Goal: Information Seeking & Learning: Learn about a topic

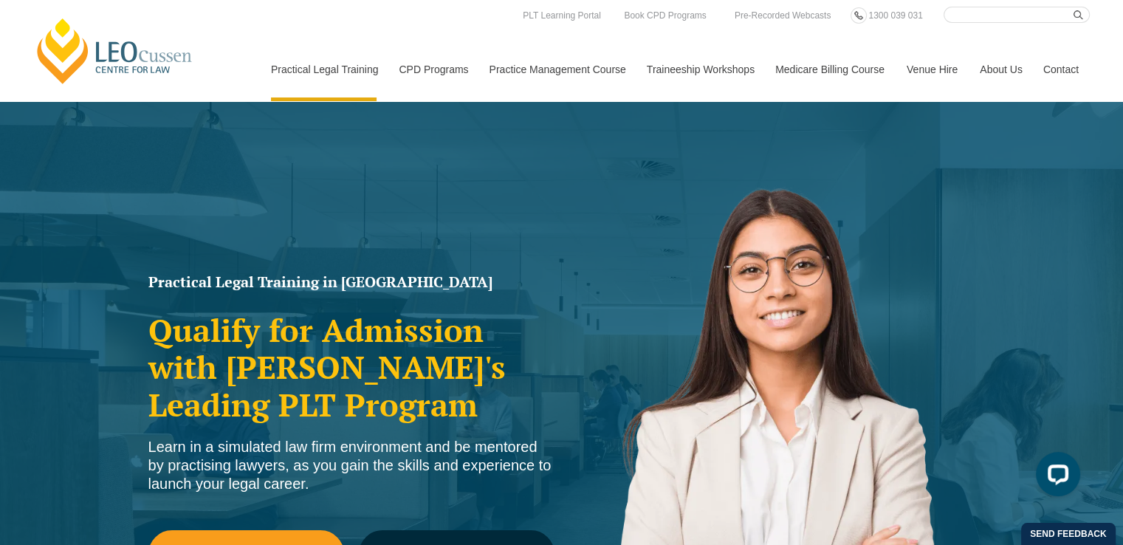
click at [959, 21] on input "Search here" at bounding box center [1017, 15] width 146 height 16
type input "conveyancing"
click at [1074, 7] on button "submit" at bounding box center [1082, 15] width 16 height 16
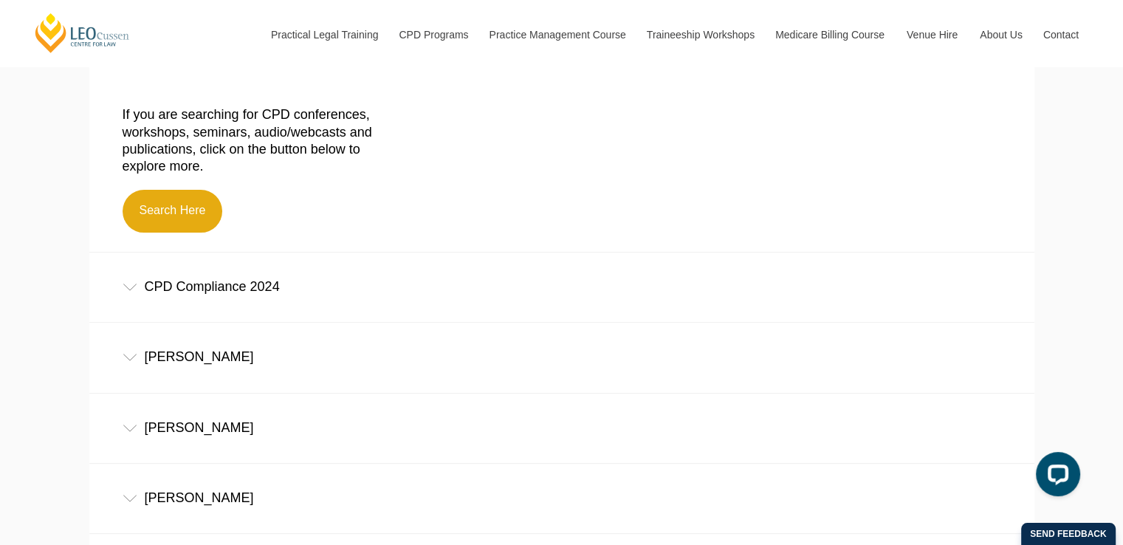
scroll to position [462, 0]
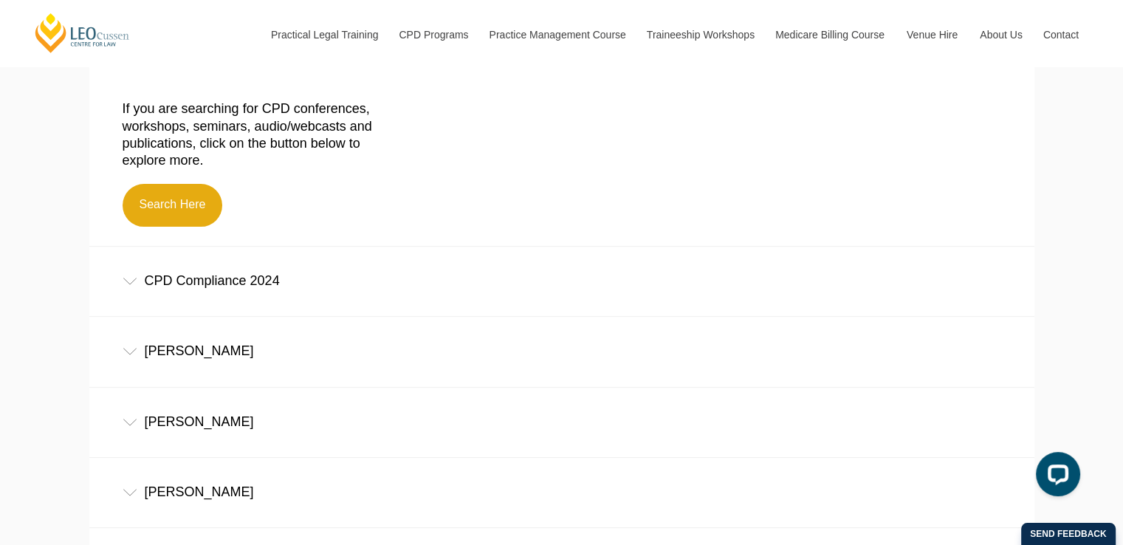
click at [133, 278] on div "CPD Compliance 2024" at bounding box center [561, 281] width 945 height 69
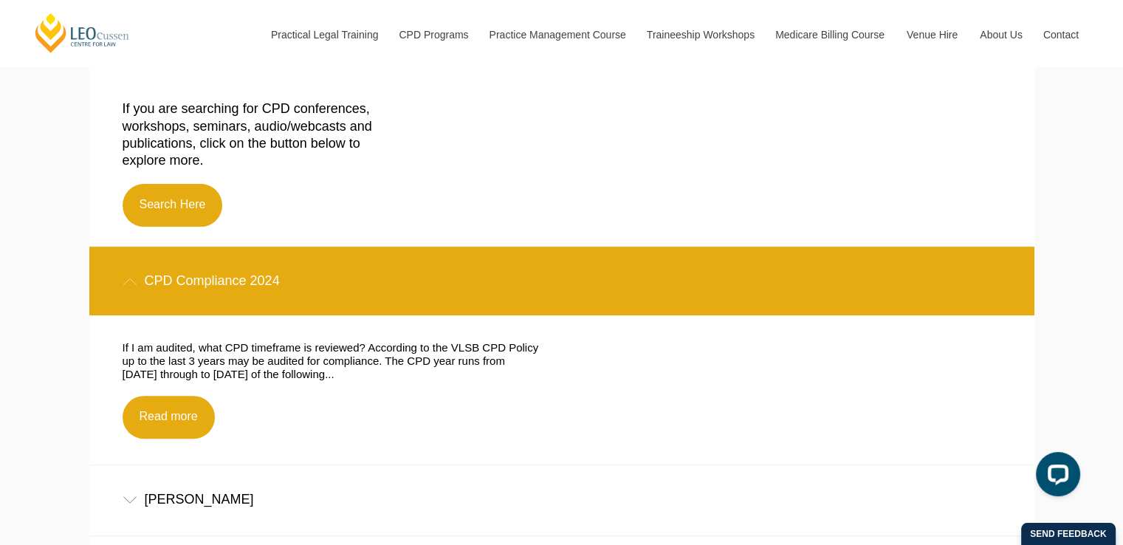
click at [133, 278] on div "CPD Compliance 2024" at bounding box center [561, 281] width 945 height 69
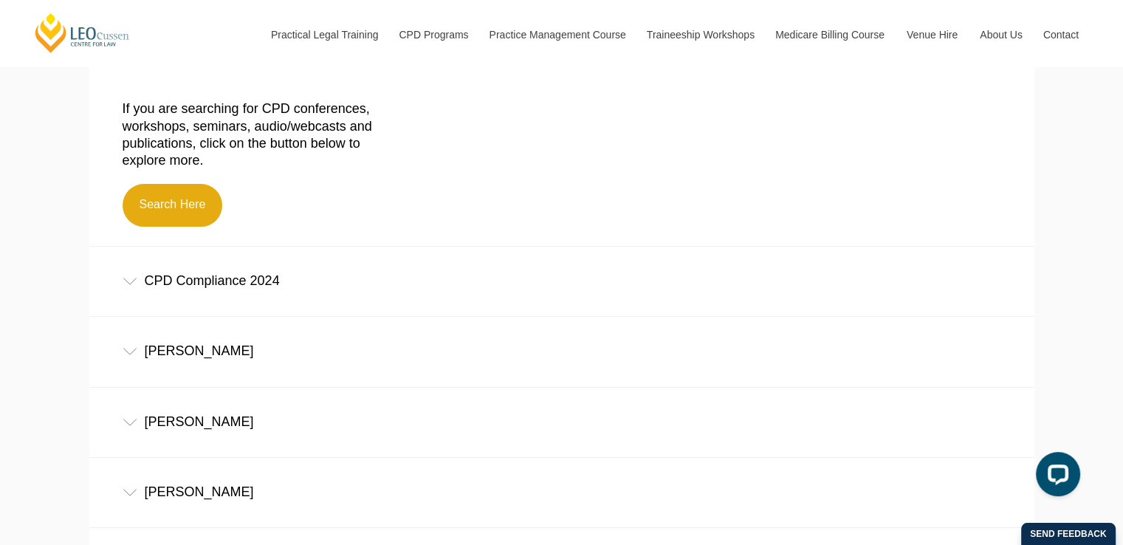
click at [123, 355] on icon at bounding box center [130, 351] width 15 height 7
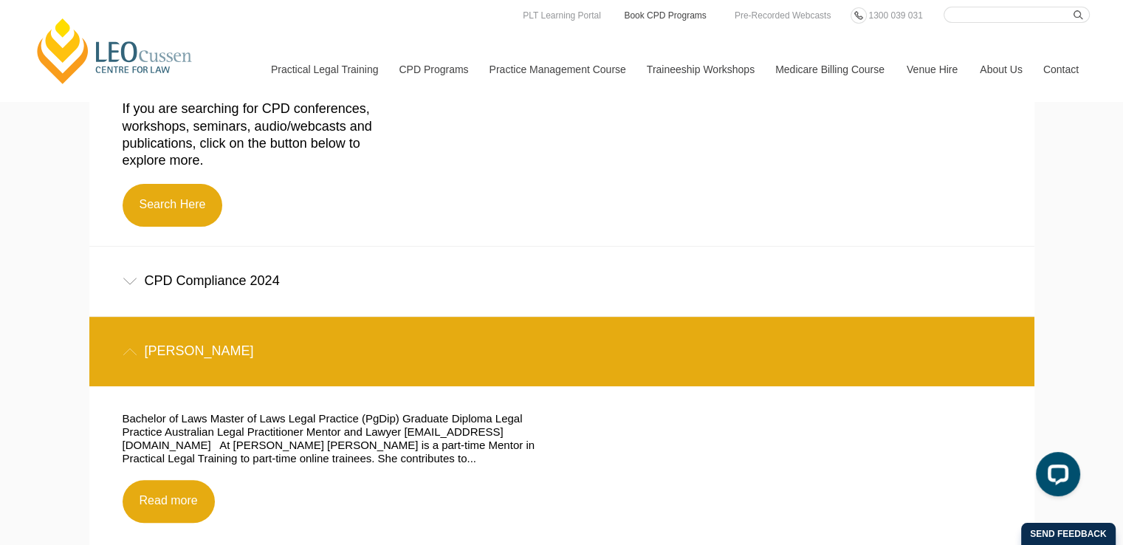
click at [661, 17] on link "Book CPD Programs" at bounding box center [665, 15] width 85 height 16
click at [653, 16] on link "Book CPD Programs" at bounding box center [665, 15] width 85 height 16
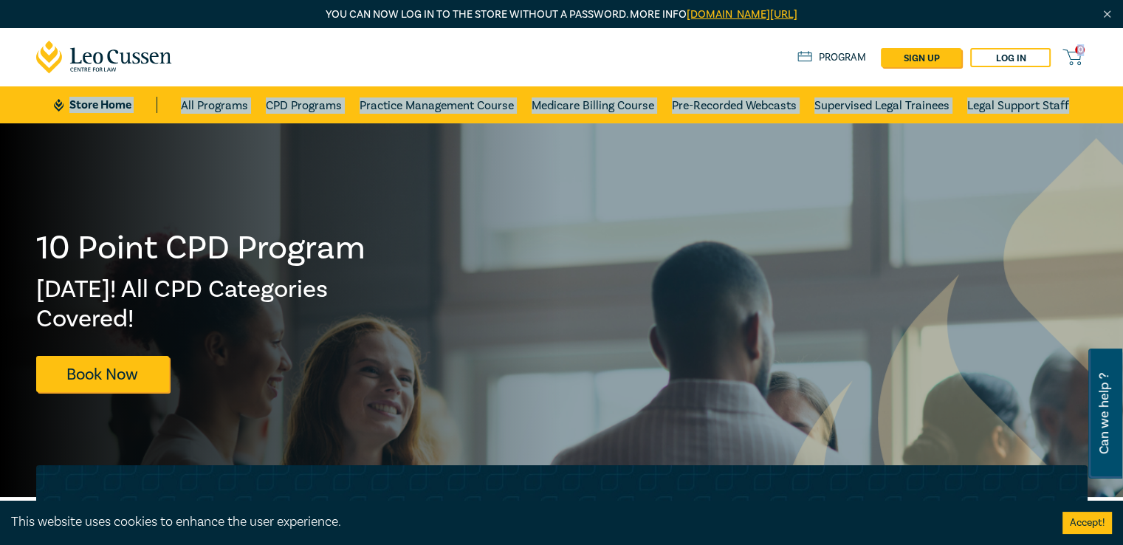
drag, startPoint x: 1122, startPoint y: 55, endPoint x: 1126, endPoint y: 77, distance: 21.9
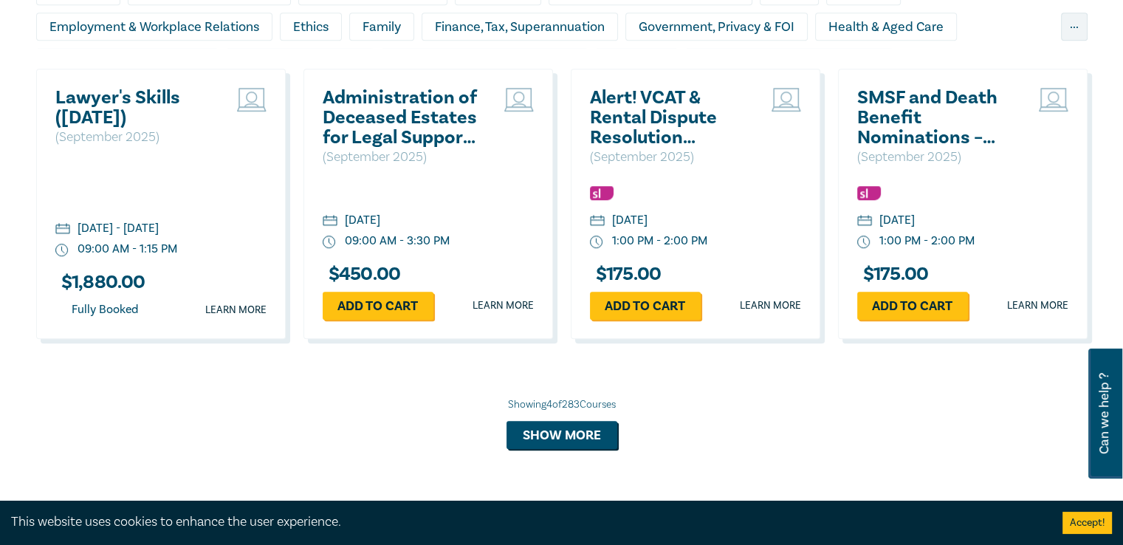
scroll to position [1094, 0]
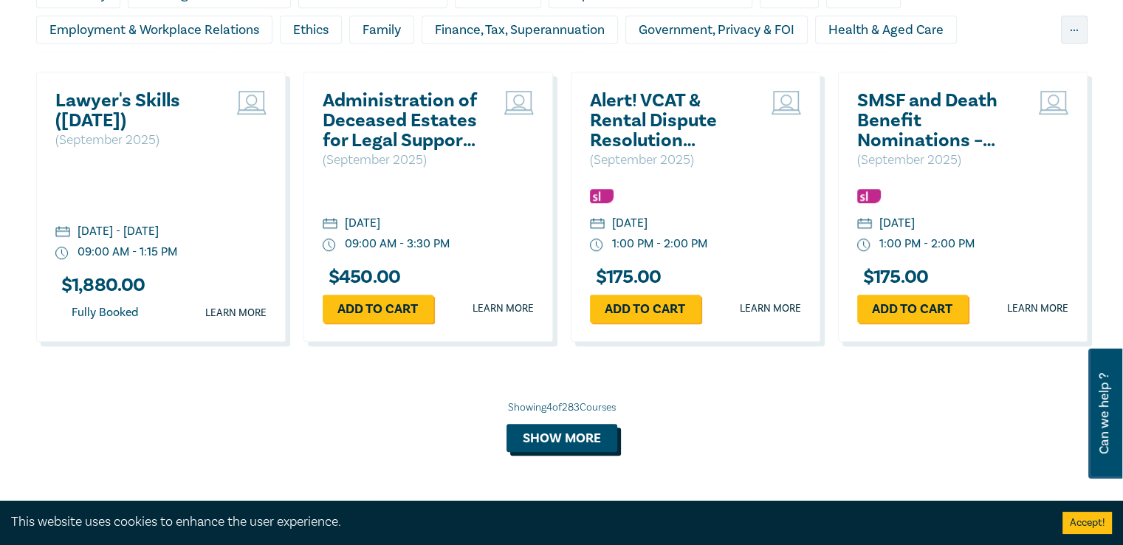
click at [566, 445] on button "Show more" at bounding box center [562, 438] width 111 height 28
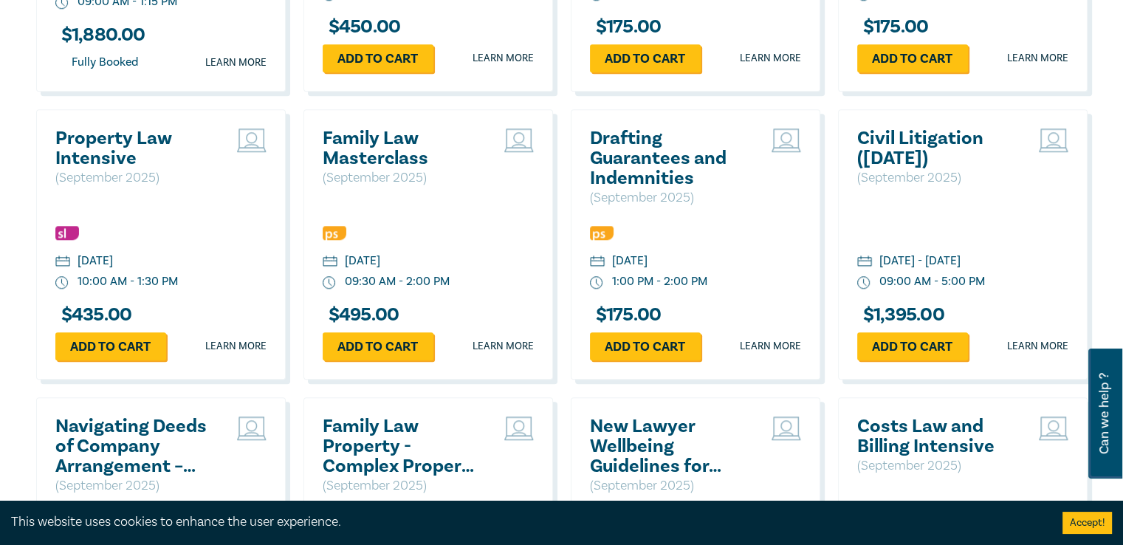
scroll to position [1341, 0]
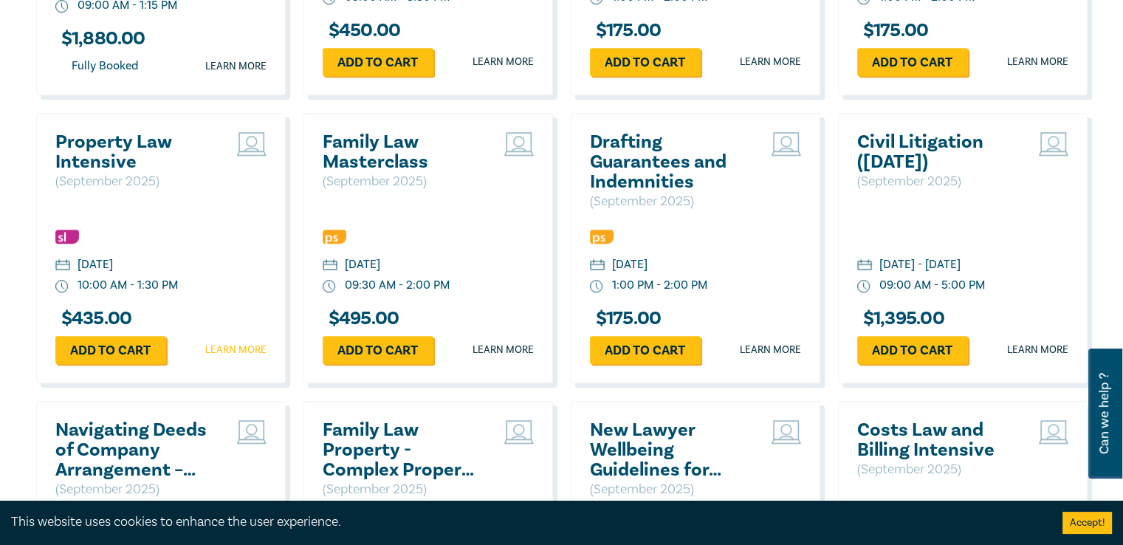
click at [220, 350] on link "Learn more" at bounding box center [235, 350] width 61 height 15
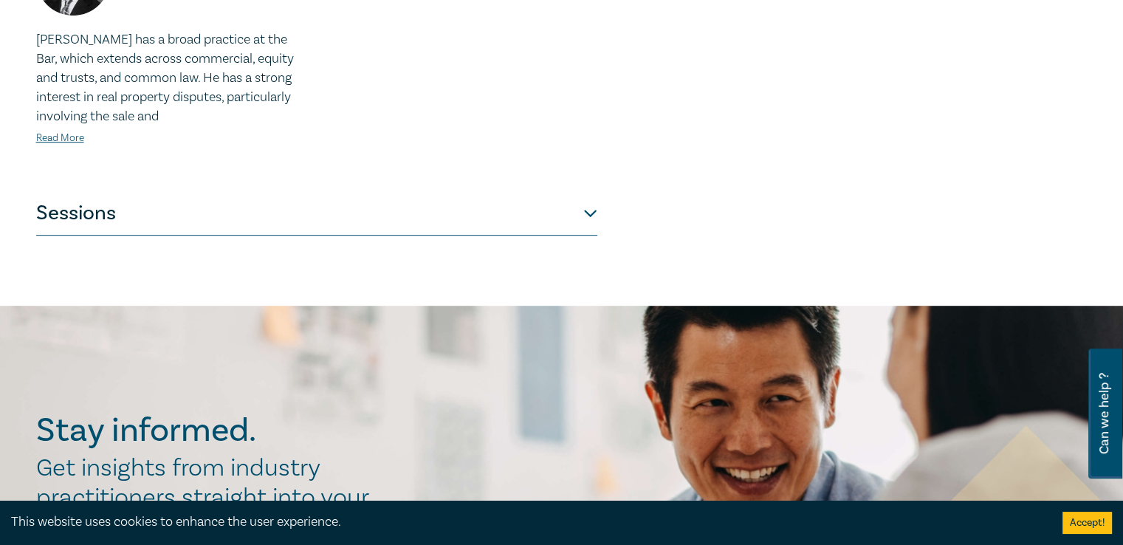
scroll to position [804, 0]
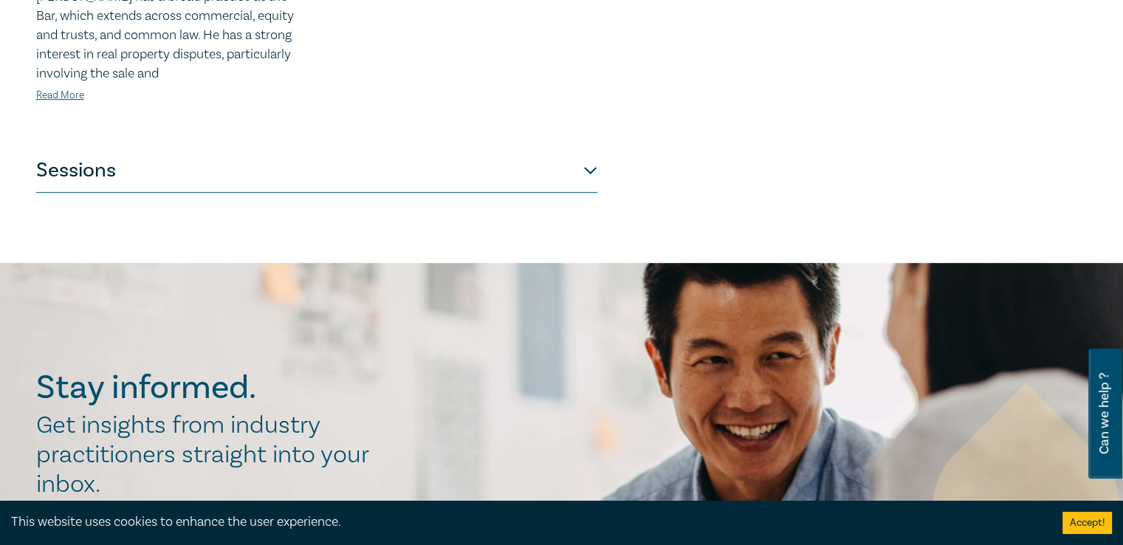
click at [576, 168] on button "Sessions" at bounding box center [316, 170] width 561 height 44
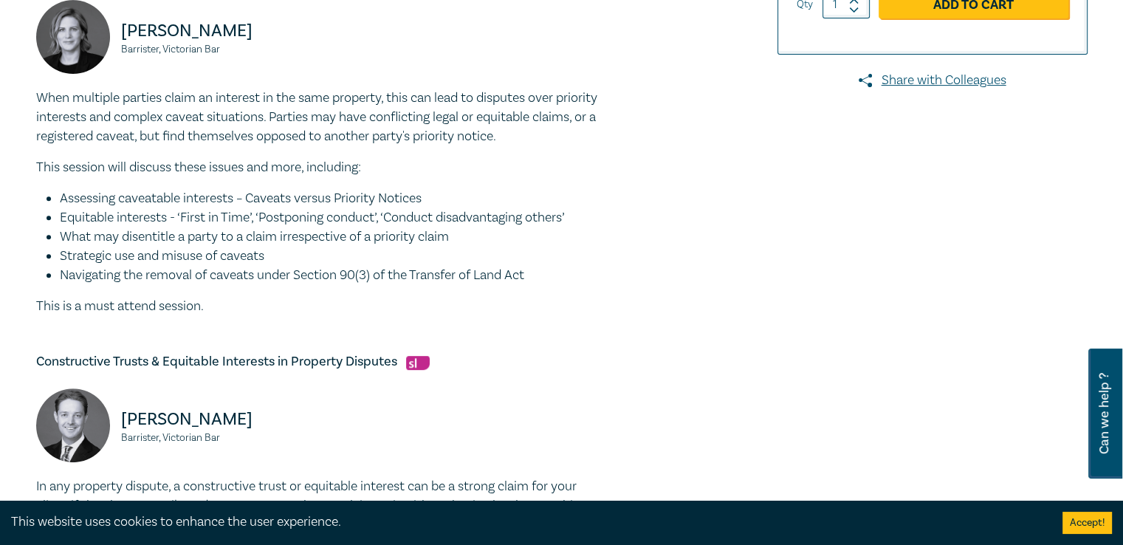
scroll to position [519, 0]
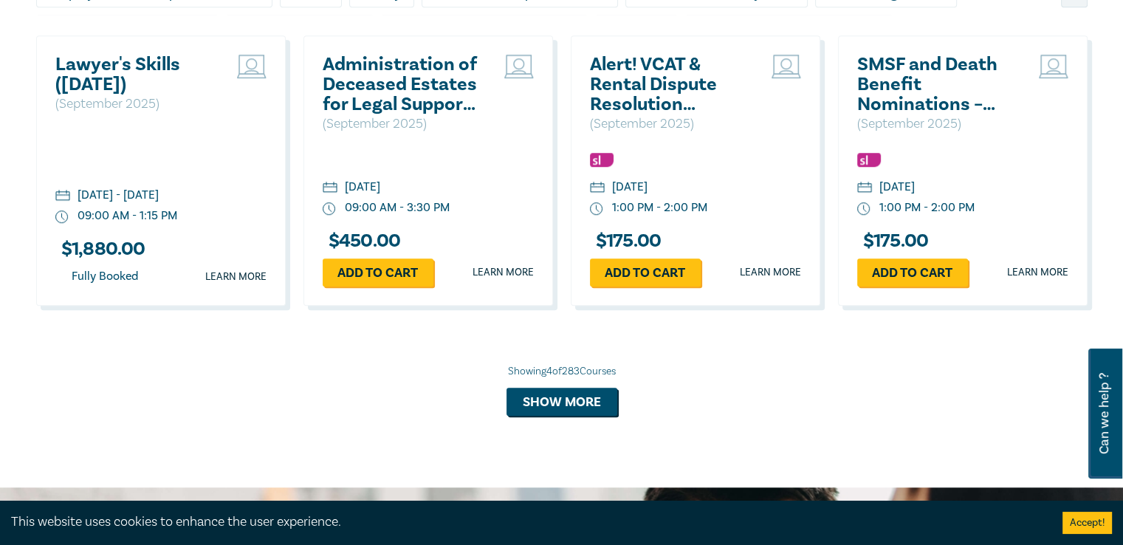
scroll to position [1136, 0]
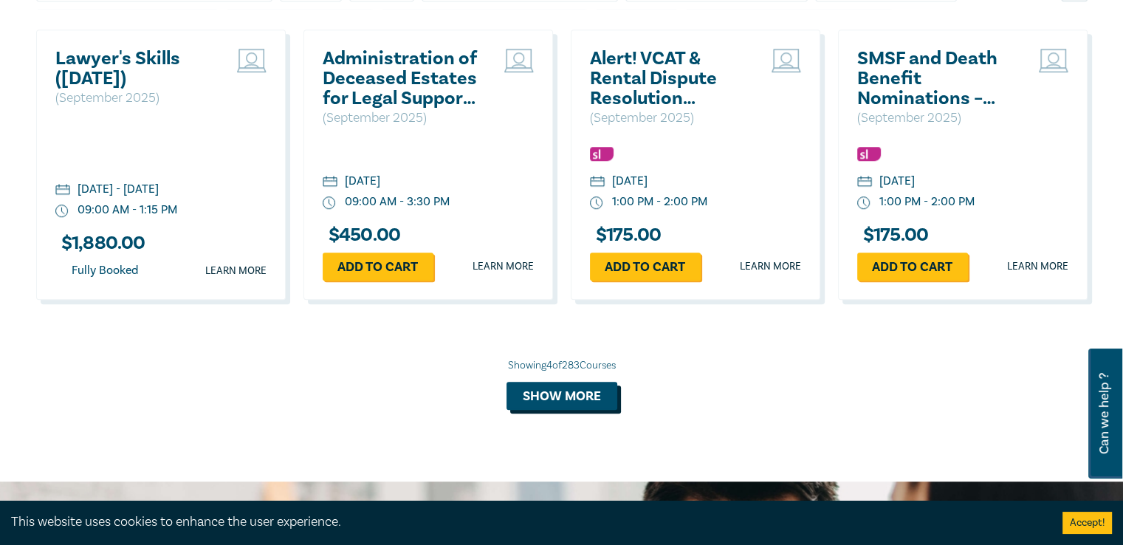
click at [561, 397] on button "Show more" at bounding box center [562, 396] width 111 height 28
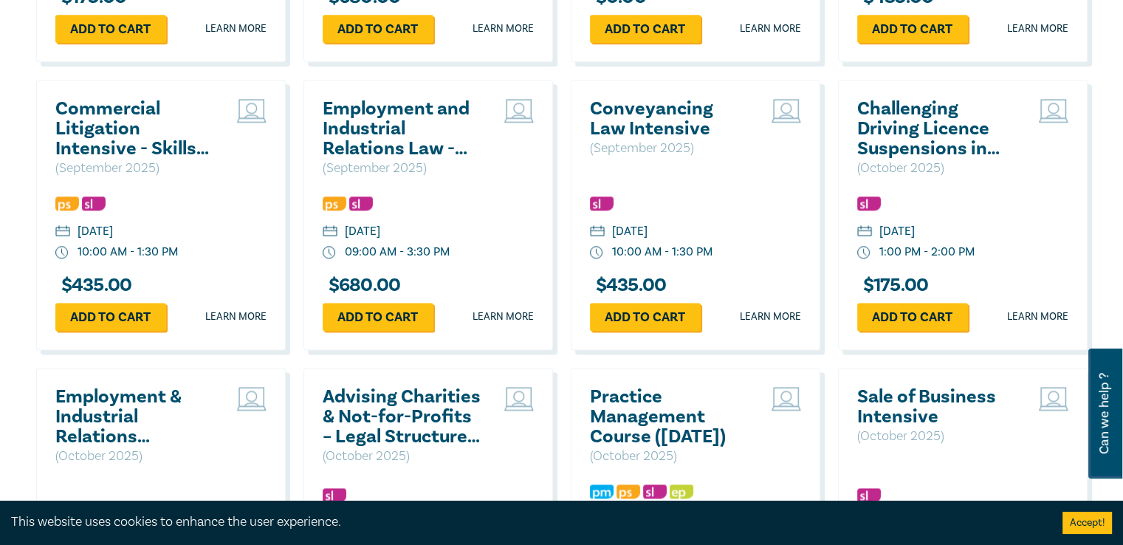
scroll to position [1955, 0]
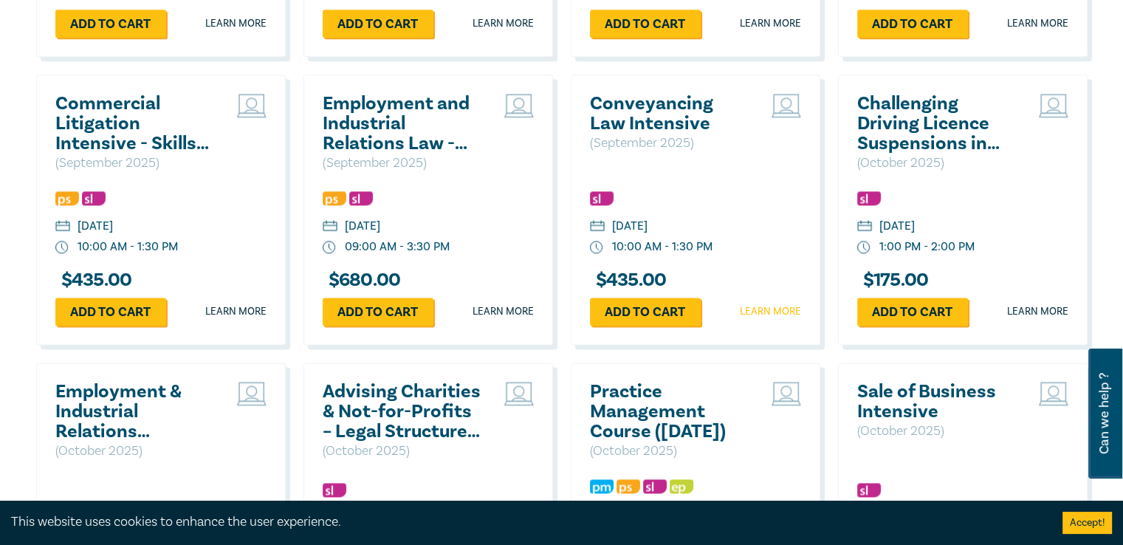
click at [750, 311] on link "Learn more" at bounding box center [770, 311] width 61 height 15
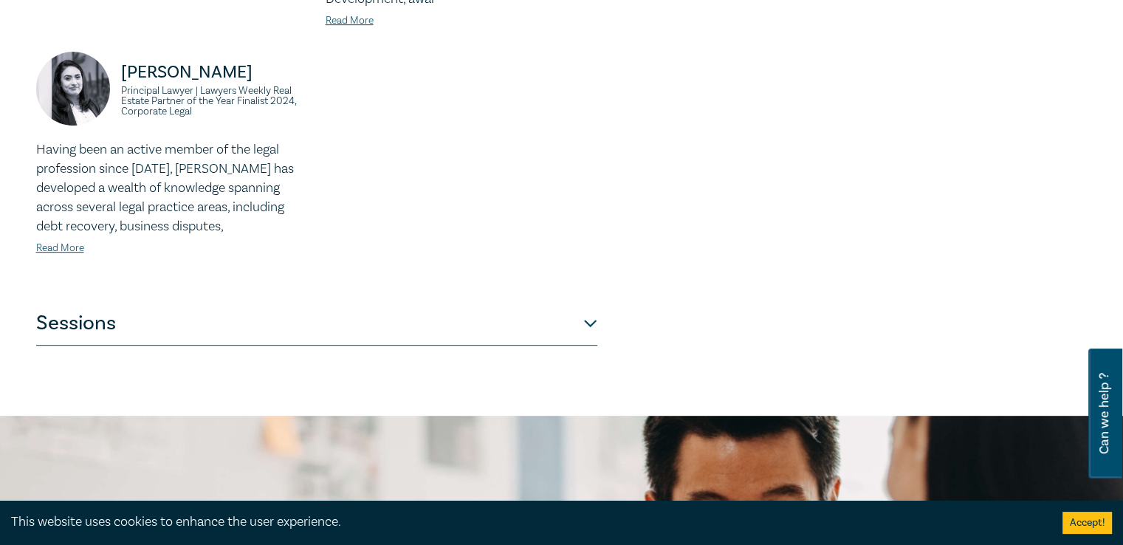
scroll to position [647, 0]
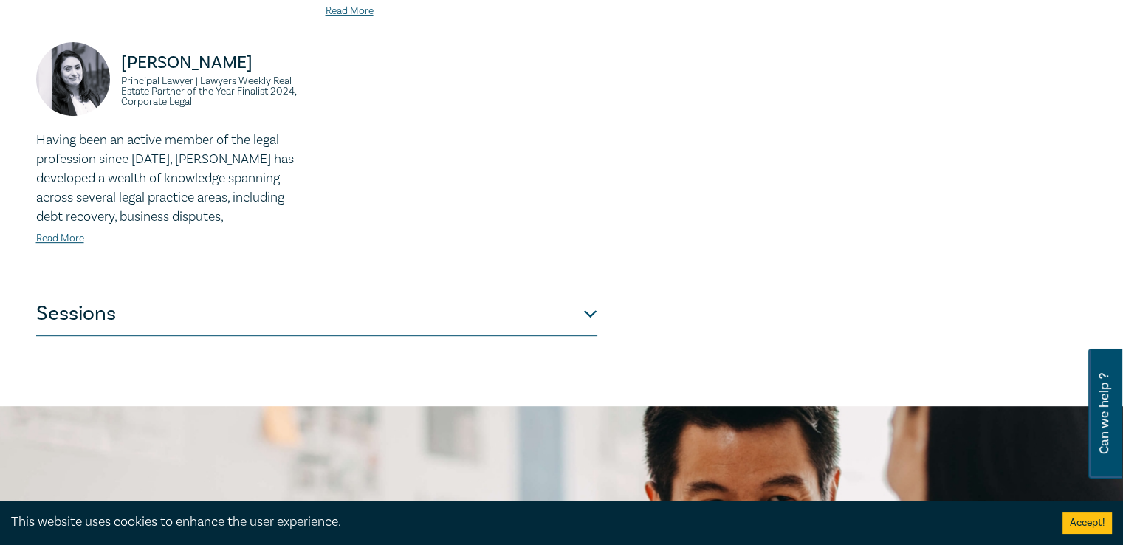
click at [595, 295] on button "Sessions" at bounding box center [316, 314] width 561 height 44
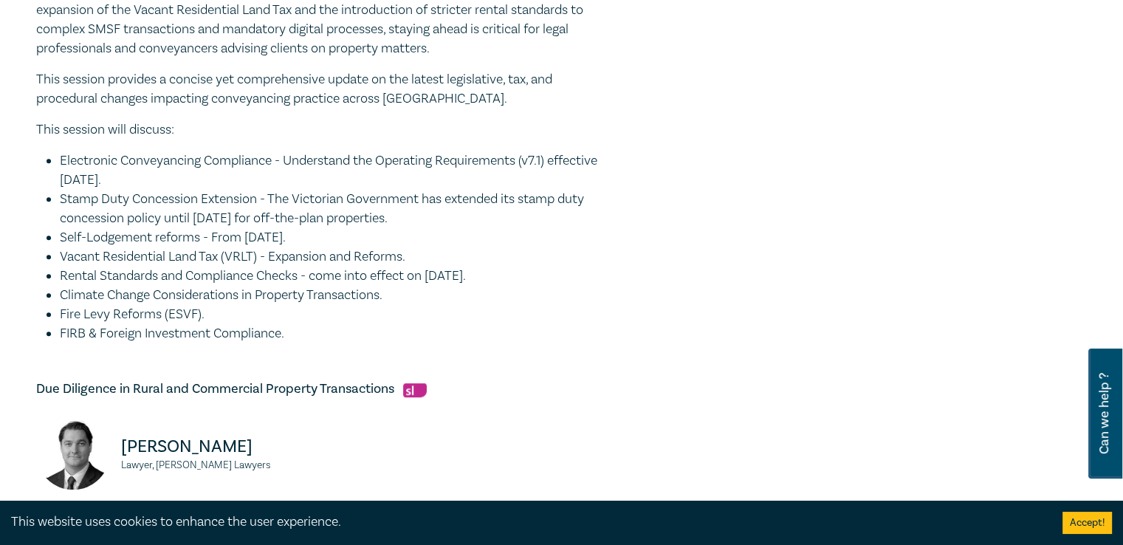
scroll to position [653, 0]
